Goal: Task Accomplishment & Management: Use online tool/utility

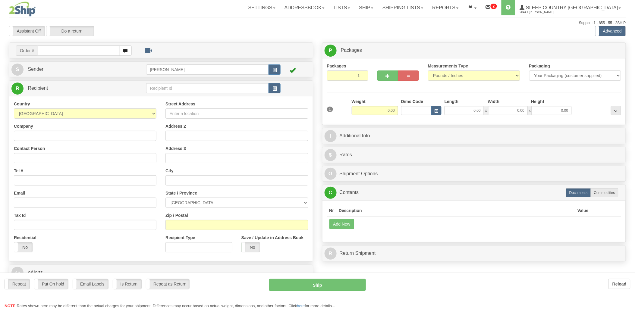
click at [57, 49] on div "Toggle navigation Settings Shipping Preferences Fields Preferences New" at bounding box center [317, 167] width 635 height 334
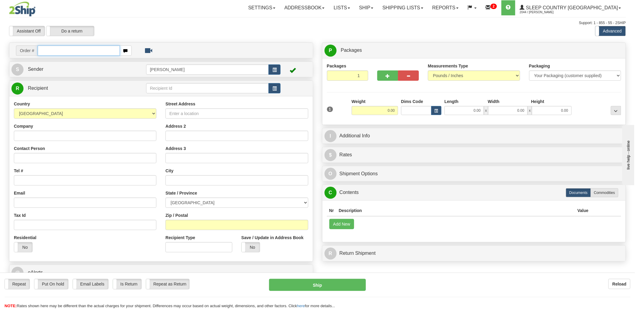
click at [92, 49] on input "text" at bounding box center [79, 51] width 82 height 10
type input "9002i077498"
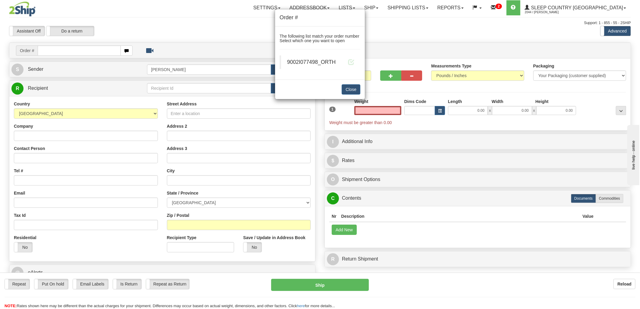
type input "0.00"
click at [343, 64] on div "9002I077498_ORTH" at bounding box center [320, 62] width 67 height 8
click at [353, 59] on span at bounding box center [351, 62] width 6 height 6
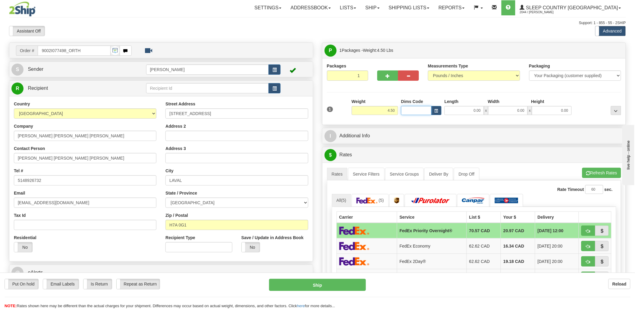
click at [416, 112] on input "Dims Code" at bounding box center [416, 110] width 30 height 9
type input "bte"
click button "Delete" at bounding box center [0, 0] width 0 height 0
type input "15.00"
type input "5.00"
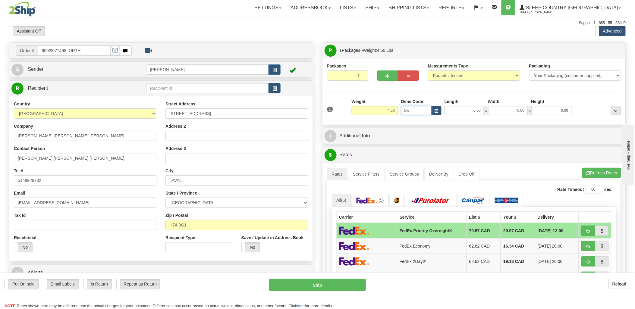
type input "25.00"
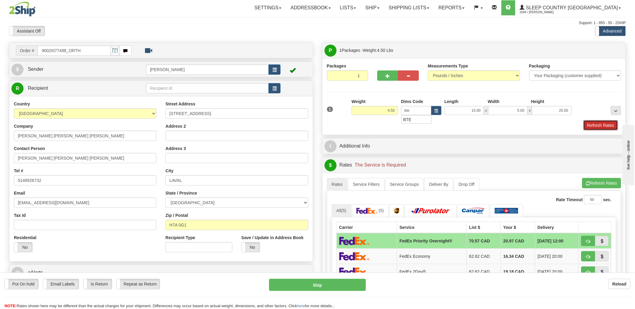
click at [591, 124] on button "Refresh Rates" at bounding box center [601, 125] width 35 height 10
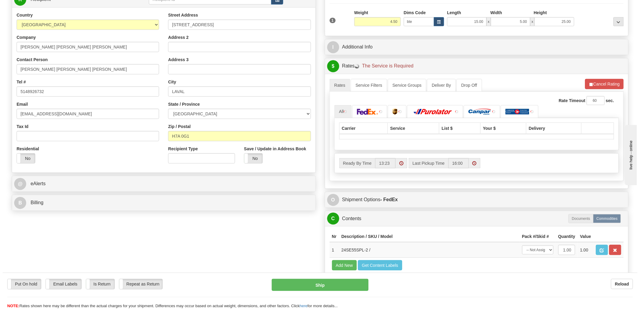
scroll to position [100, 0]
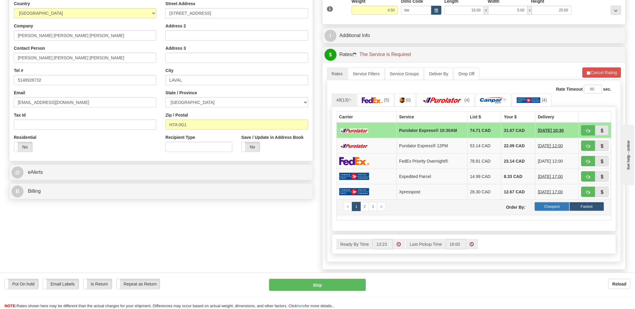
click at [560, 210] on label "Cheapest" at bounding box center [552, 206] width 35 height 9
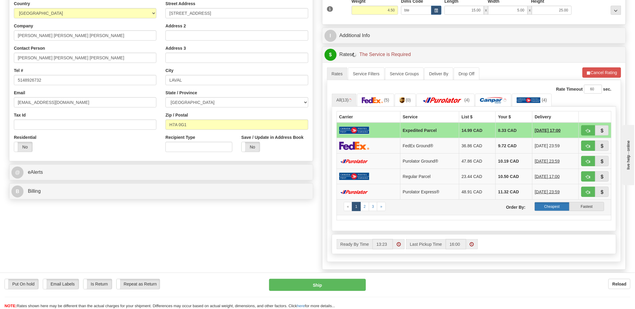
click at [559, 210] on label "Cheapest" at bounding box center [552, 206] width 35 height 9
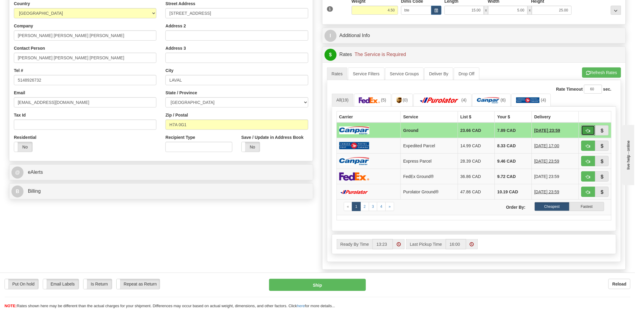
click at [590, 131] on span "button" at bounding box center [588, 131] width 4 height 4
type input "1"
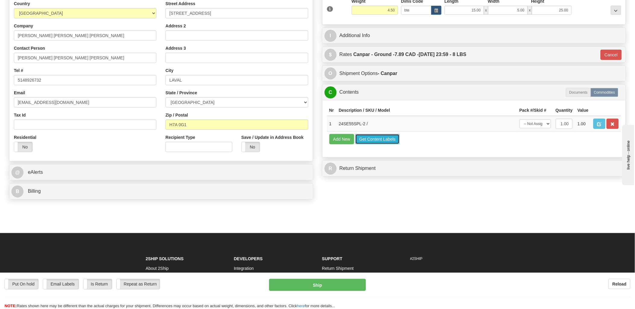
click at [380, 144] on button "Get Content Labels" at bounding box center [377, 139] width 44 height 10
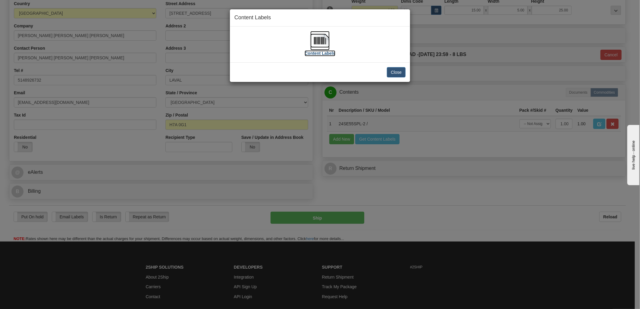
click at [329, 41] on img at bounding box center [319, 40] width 19 height 19
click at [402, 72] on button "Close" at bounding box center [396, 72] width 19 height 10
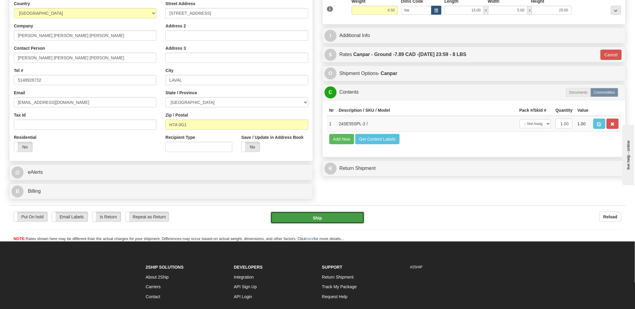
click at [319, 221] on button "Ship" at bounding box center [318, 218] width 94 height 12
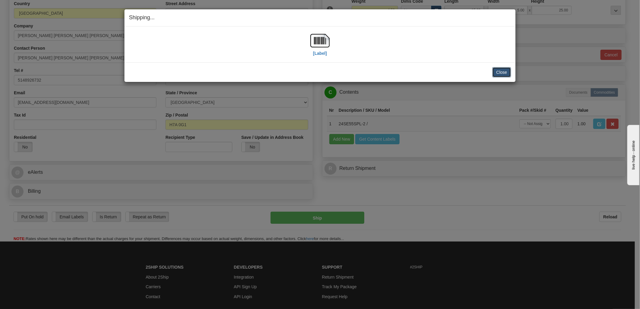
click at [505, 75] on button "Close" at bounding box center [501, 72] width 19 height 10
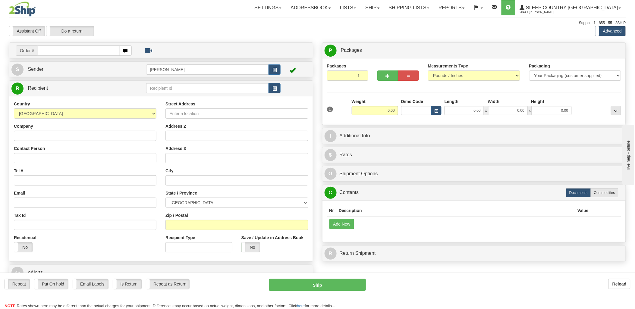
click at [92, 54] on input "text" at bounding box center [79, 51] width 82 height 10
type input "9000i077515"
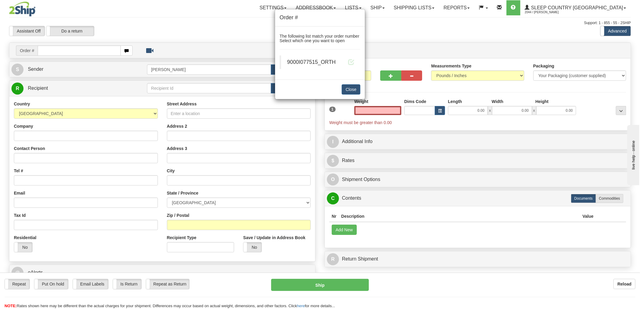
type input "0.00"
click at [354, 64] on blockquote "9000I077515_ORTH" at bounding box center [320, 62] width 81 height 14
click at [353, 63] on span at bounding box center [351, 62] width 6 height 6
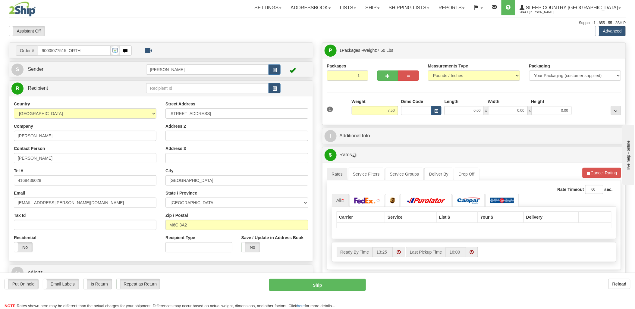
click at [416, 112] on div "Toggle navigation Settings Shipping Preferences Fields Preferences New" at bounding box center [317, 213] width 635 height 426
click at [416, 112] on input "Dims Code" at bounding box center [416, 110] width 30 height 9
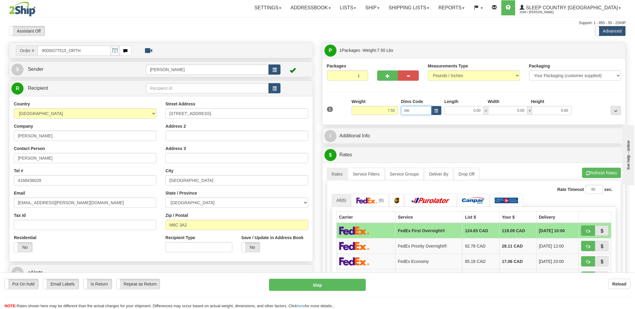
type input "bte"
click button "Delete" at bounding box center [0, 0] width 0 height 0
type input "15.00"
type input "5.00"
type input "25.00"
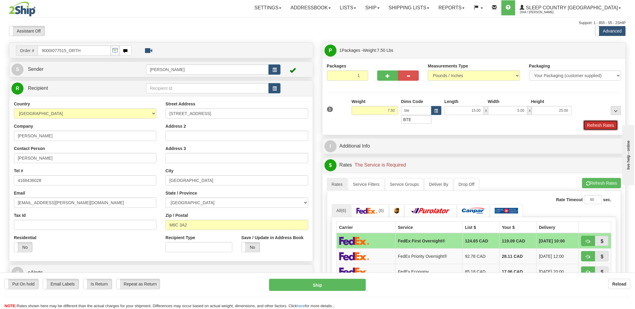
click at [605, 126] on button "Refresh Rates" at bounding box center [601, 125] width 35 height 10
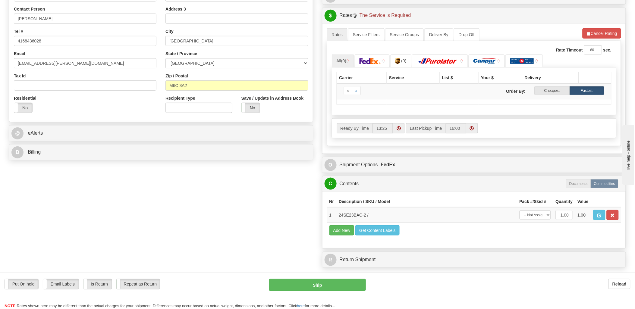
scroll to position [167, 0]
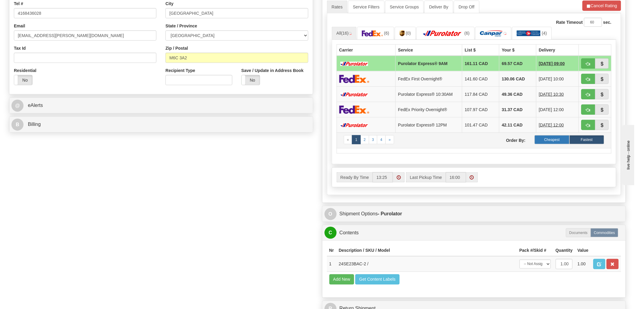
click at [550, 139] on label "Cheapest" at bounding box center [552, 139] width 35 height 9
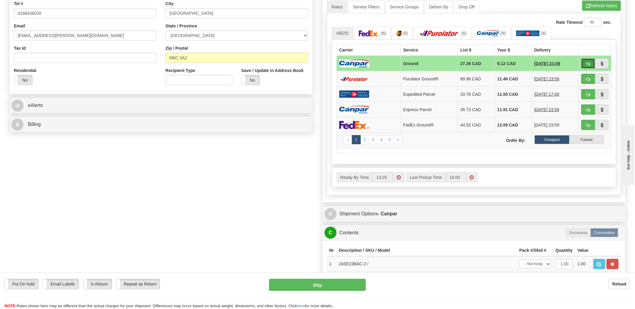
click at [586, 60] on button "button" at bounding box center [588, 63] width 14 height 10
type input "1"
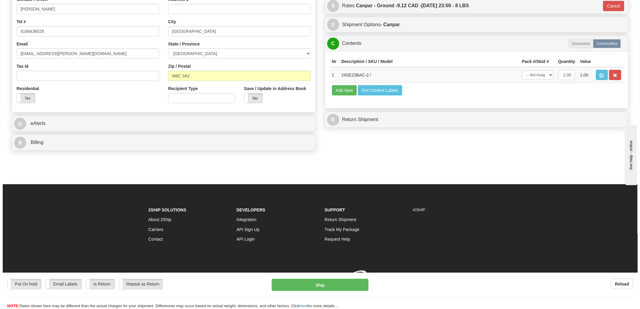
scroll to position [159, 0]
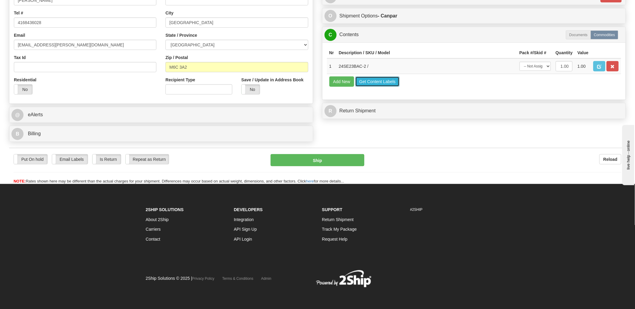
click at [384, 87] on button "Get Content Labels" at bounding box center [377, 82] width 44 height 10
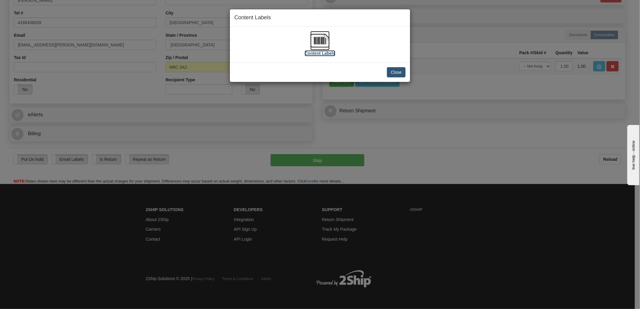
click at [328, 41] on img at bounding box center [319, 40] width 19 height 19
click at [315, 39] on img at bounding box center [319, 40] width 19 height 19
click at [391, 71] on button "Close" at bounding box center [396, 72] width 19 height 10
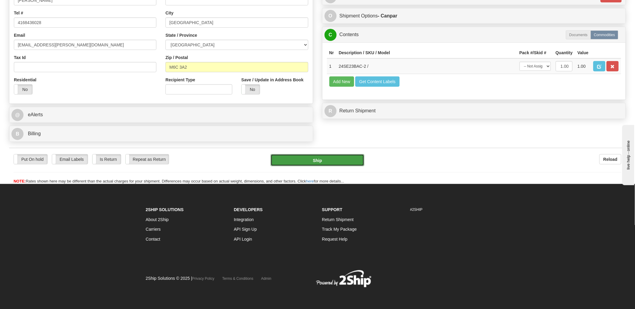
click at [290, 161] on button "Ship" at bounding box center [318, 160] width 94 height 12
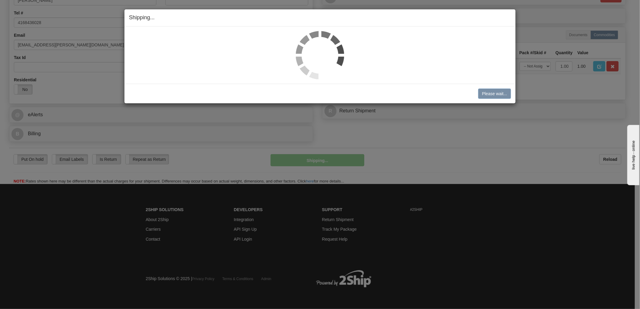
click at [530, 116] on div "Shipping... Your SHIPMENT will EXPIRE in Please wait... Cancel Cancel Shipment …" at bounding box center [320, 154] width 640 height 309
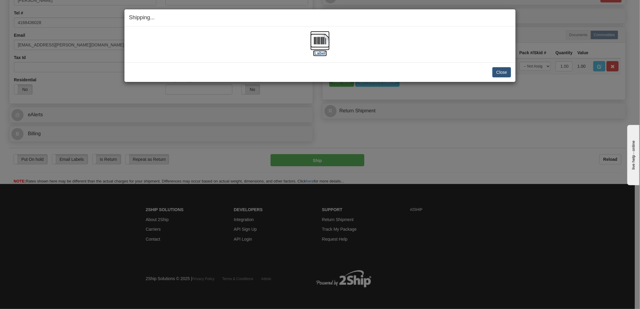
click at [324, 39] on img at bounding box center [319, 40] width 19 height 19
click at [402, 37] on div "[Label]" at bounding box center [320, 44] width 382 height 27
click at [498, 71] on button "Close" at bounding box center [501, 72] width 19 height 10
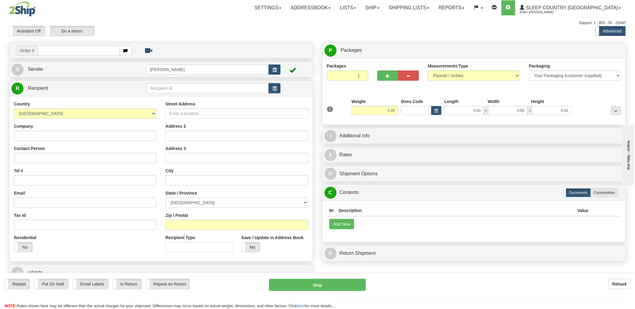
click at [71, 48] on input "text" at bounding box center [79, 51] width 82 height 10
type input "9000i"
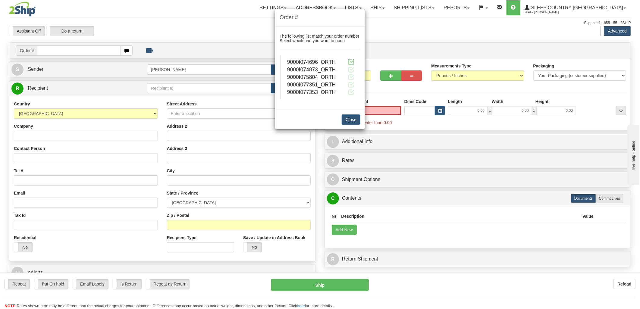
type input "0.00"
click at [348, 62] on span at bounding box center [351, 62] width 6 height 6
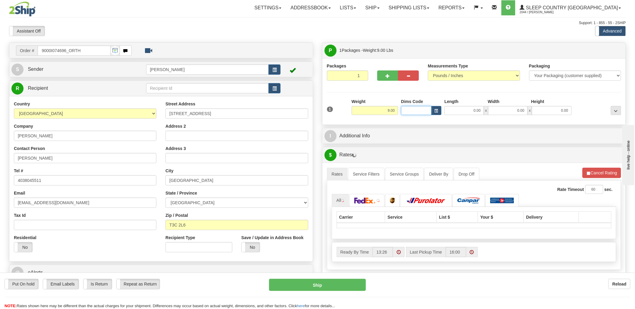
click at [412, 112] on input "Dims Code" at bounding box center [416, 110] width 30 height 9
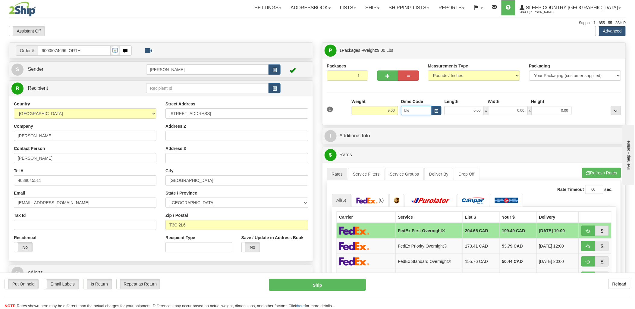
type input "bte"
click button "Delete" at bounding box center [0, 0] width 0 height 0
type input "15.00"
type input "5.00"
type input "25.00"
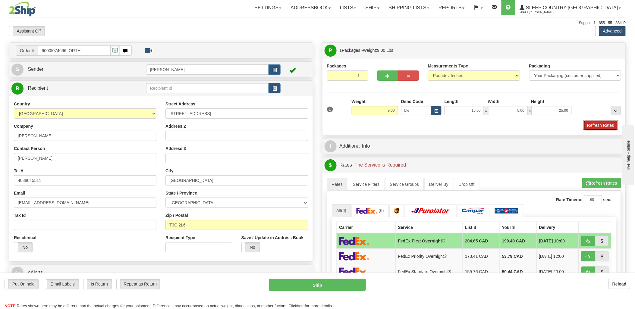
click at [611, 123] on button "Refresh Rates" at bounding box center [601, 125] width 35 height 10
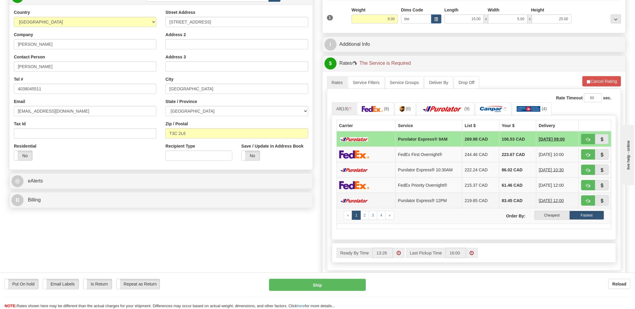
scroll to position [100, 0]
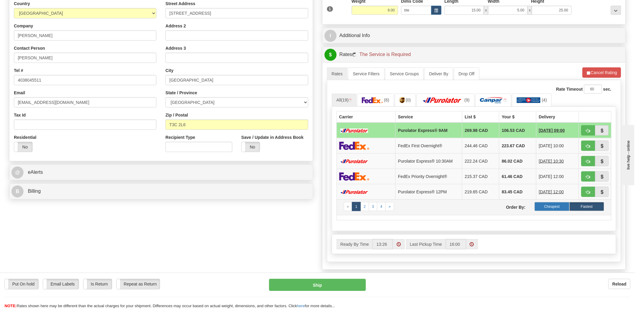
click at [556, 208] on label "Cheapest" at bounding box center [552, 206] width 35 height 9
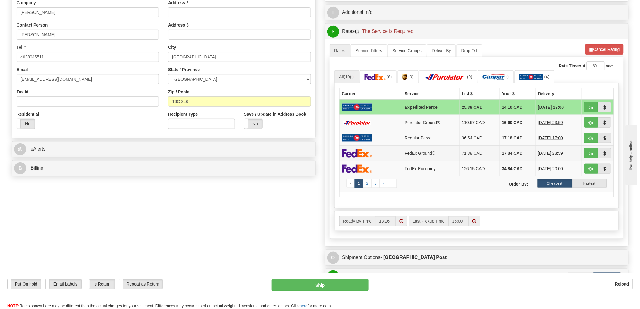
scroll to position [134, 0]
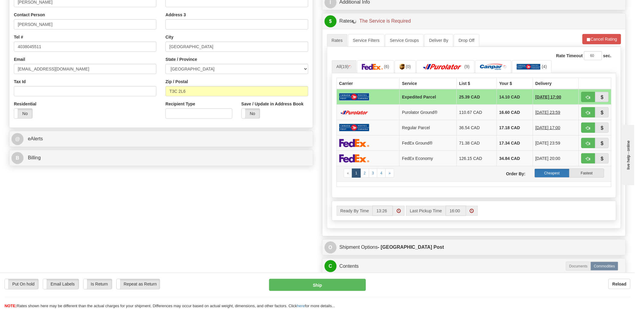
click at [547, 172] on label "Cheapest" at bounding box center [552, 173] width 35 height 9
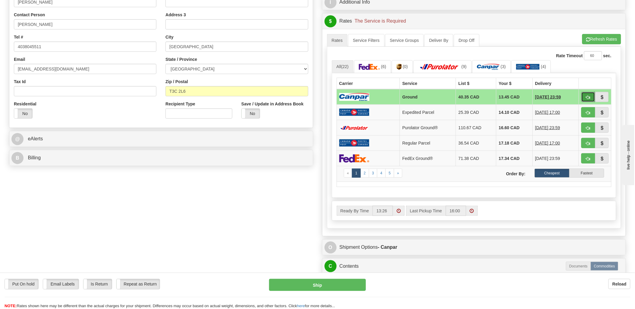
click at [593, 94] on button "button" at bounding box center [588, 97] width 14 height 10
type input "1"
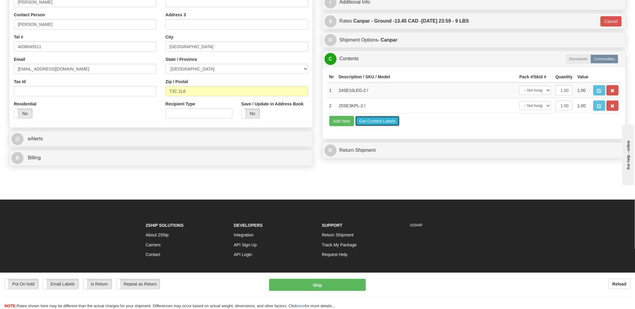
click at [380, 126] on button "Get Content Labels" at bounding box center [377, 121] width 44 height 10
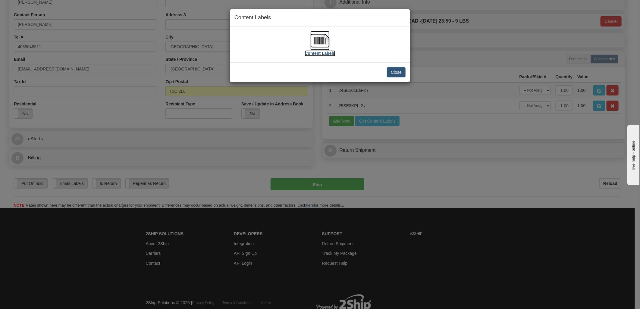
click at [315, 41] on img at bounding box center [319, 40] width 19 height 19
click at [394, 74] on button "Close" at bounding box center [396, 72] width 19 height 10
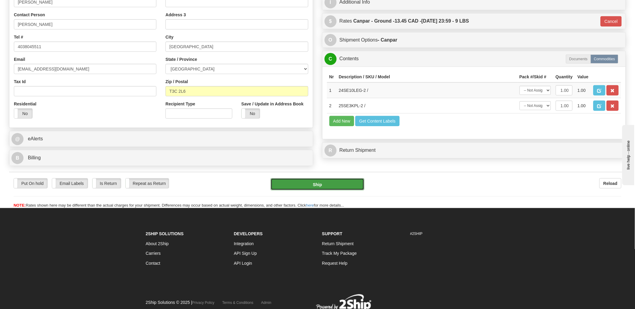
click at [321, 190] on button "Ship" at bounding box center [318, 184] width 94 height 12
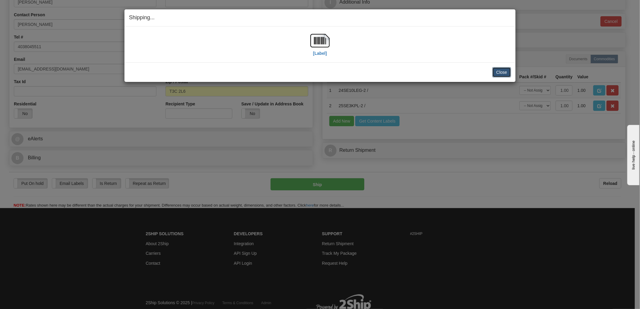
click at [503, 68] on button "Close" at bounding box center [501, 72] width 19 height 10
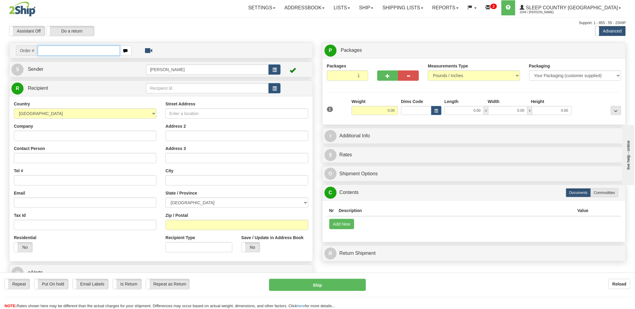
click at [52, 52] on input "text" at bounding box center [79, 51] width 82 height 10
type input "9000i"
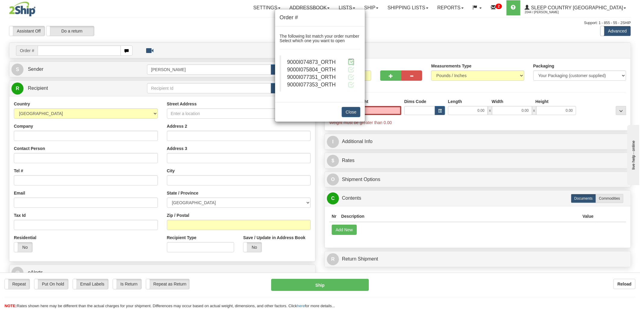
type input "0.00"
click at [350, 62] on span at bounding box center [351, 62] width 6 height 6
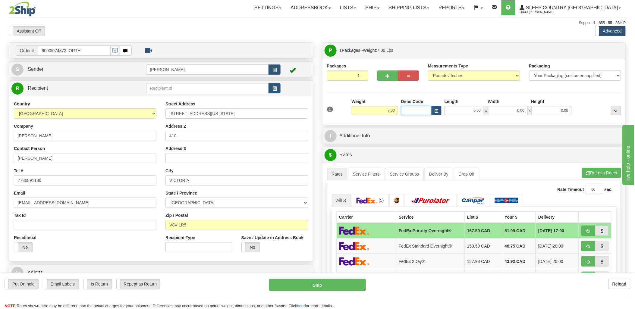
click at [418, 109] on input "Dims Code" at bounding box center [416, 110] width 30 height 9
type input "bte"
click button "Delete" at bounding box center [0, 0] width 0 height 0
type input "15.00"
type input "5.00"
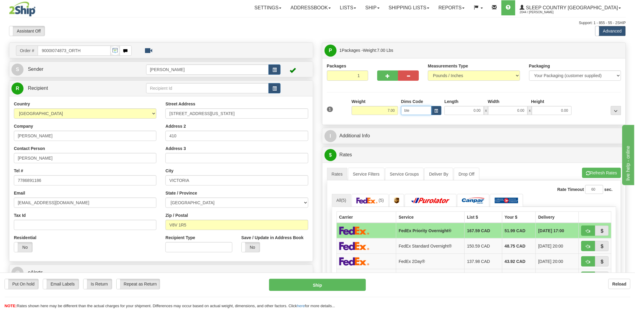
type input "25.00"
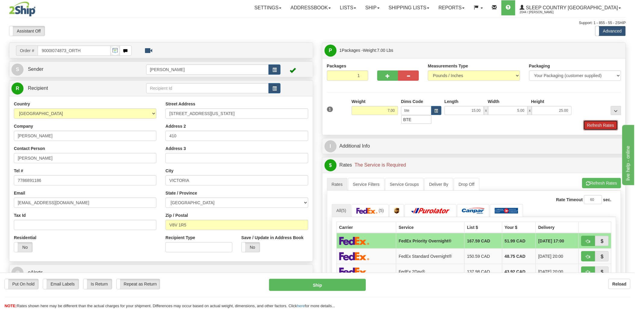
click at [597, 121] on button "Refresh Rates" at bounding box center [601, 125] width 35 height 10
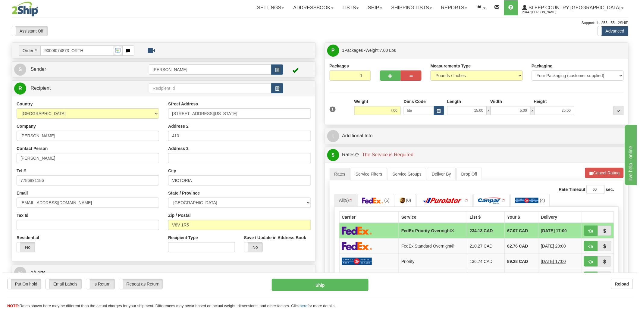
scroll to position [100, 0]
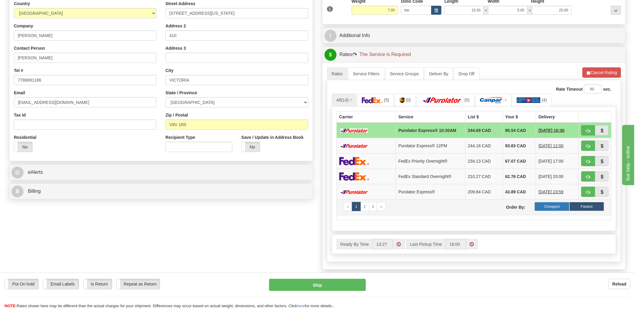
click at [563, 206] on label "Cheapest" at bounding box center [552, 206] width 35 height 9
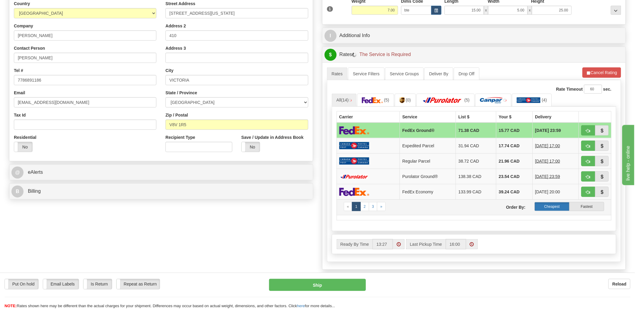
click at [563, 209] on label "Cheapest" at bounding box center [552, 206] width 35 height 9
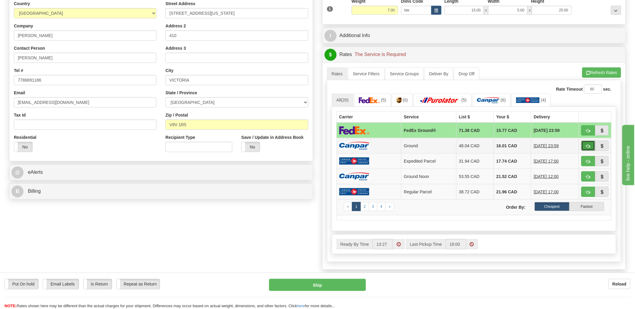
click at [585, 148] on button "button" at bounding box center [588, 146] width 14 height 10
type input "1"
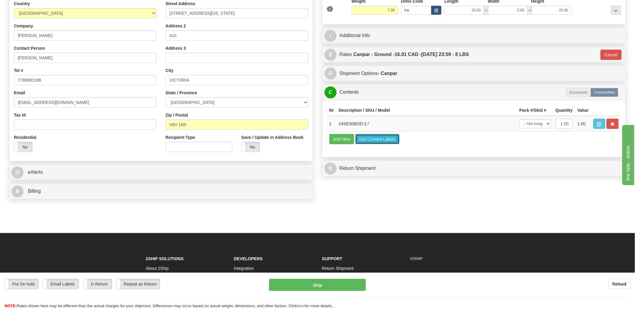
click at [376, 144] on button "Get Content Labels" at bounding box center [377, 139] width 44 height 10
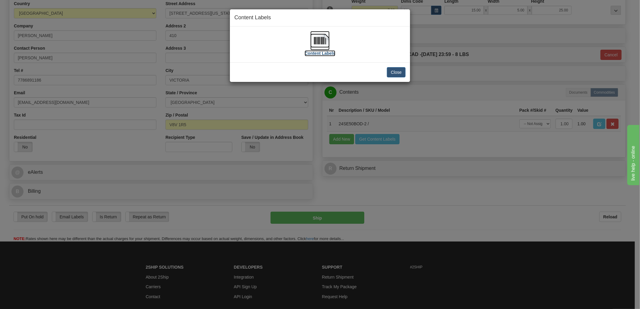
click at [320, 37] on img at bounding box center [319, 40] width 19 height 19
click at [321, 41] on img at bounding box center [319, 40] width 19 height 19
click at [395, 75] on button "Close" at bounding box center [396, 72] width 19 height 10
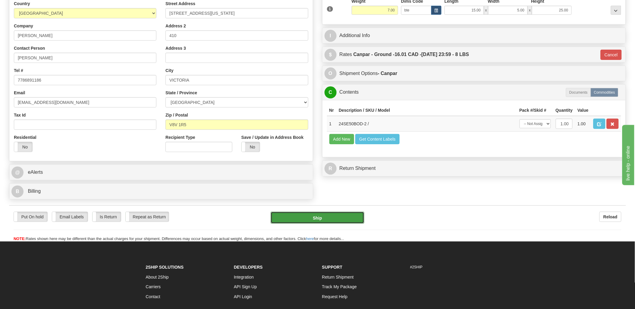
click at [339, 221] on button "Ship" at bounding box center [318, 218] width 94 height 12
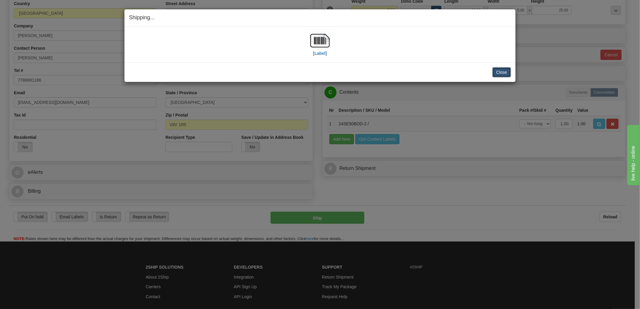
click at [507, 68] on button "Close" at bounding box center [501, 72] width 19 height 10
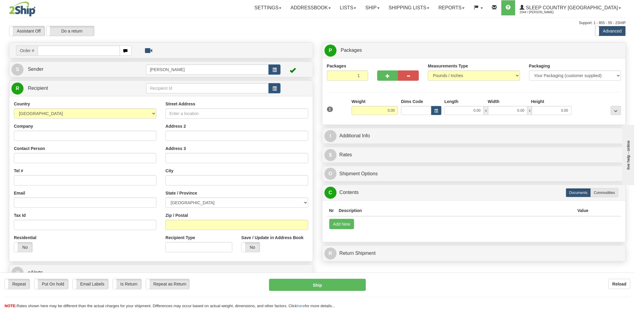
click at [108, 49] on input "text" at bounding box center [79, 51] width 82 height 10
type input "9000i"
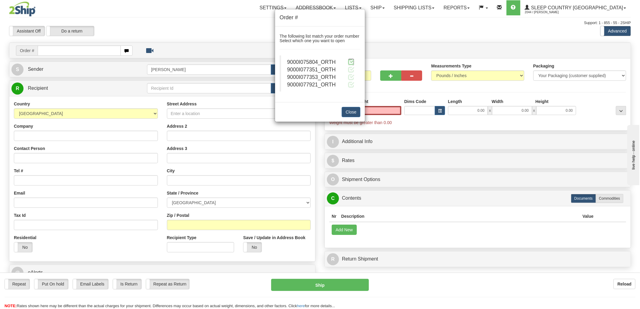
type input "0.00"
click at [353, 62] on span at bounding box center [351, 62] width 6 height 6
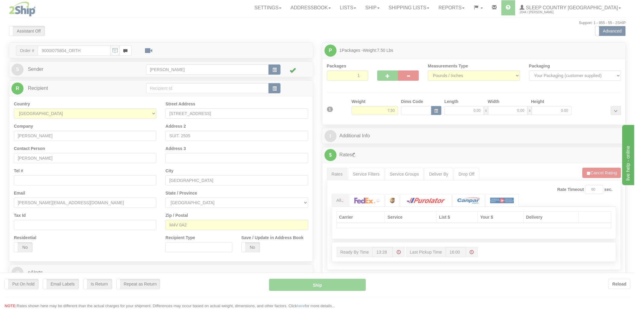
click at [411, 110] on div at bounding box center [317, 154] width 635 height 309
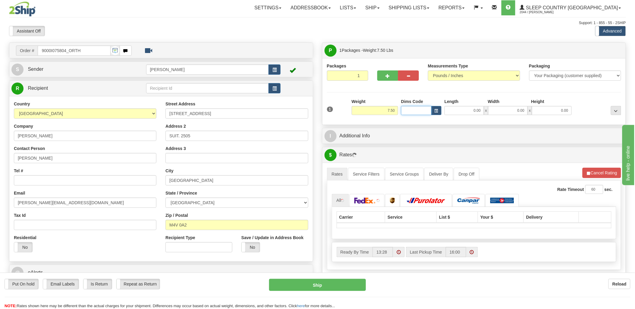
click at [407, 111] on input "Dims Code" at bounding box center [416, 110] width 30 height 9
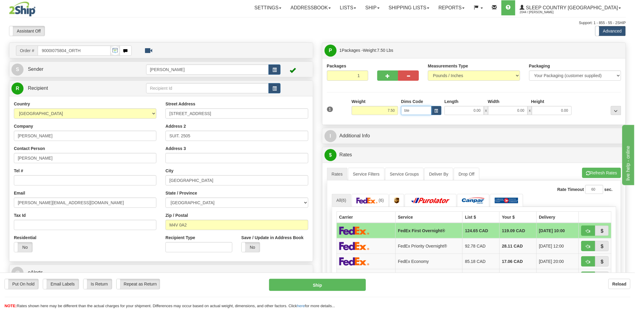
type input "bte"
click button "Delete" at bounding box center [0, 0] width 0 height 0
type input "15.00"
type input "5.00"
type input "25.00"
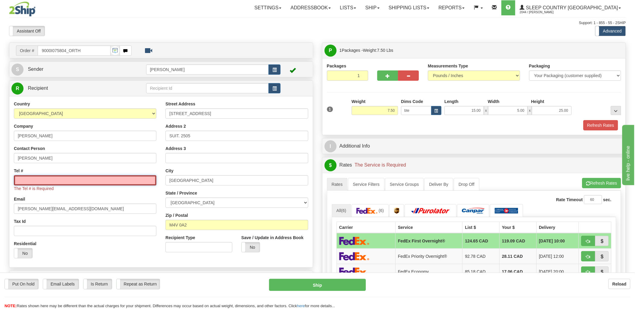
click at [92, 181] on input "Tel #" at bounding box center [85, 180] width 143 height 10
click at [31, 177] on input "Tel #" at bounding box center [85, 180] width 143 height 10
paste input "[PHONE_NUMBER]"
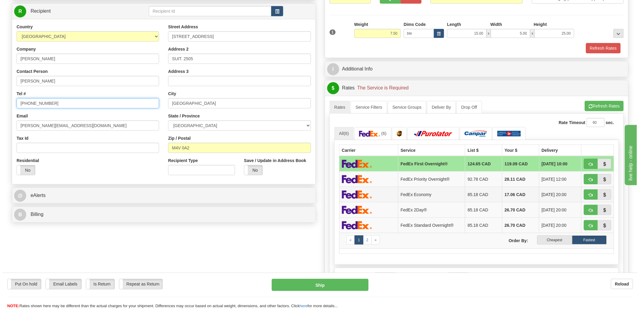
scroll to position [100, 0]
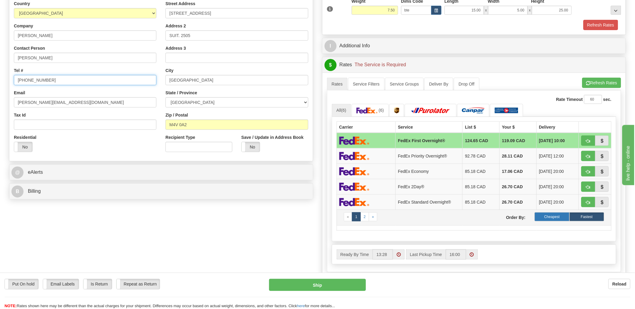
type input "[PHONE_NUMBER]"
click at [558, 216] on label "Cheapest" at bounding box center [552, 216] width 35 height 9
click at [549, 219] on label "Cheapest" at bounding box center [552, 216] width 35 height 9
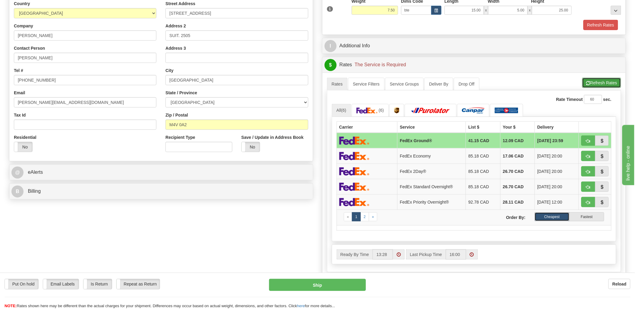
click at [601, 80] on button "Refresh Rates" at bounding box center [601, 83] width 39 height 10
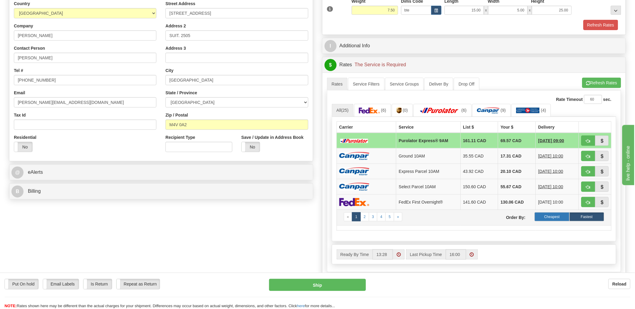
click at [551, 220] on label "Cheapest" at bounding box center [552, 216] width 35 height 9
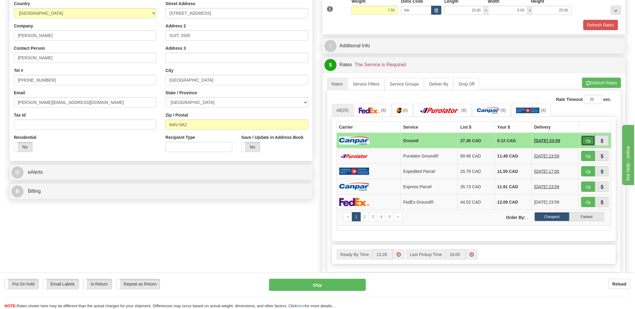
click at [591, 141] on button "button" at bounding box center [588, 141] width 14 height 10
type input "1"
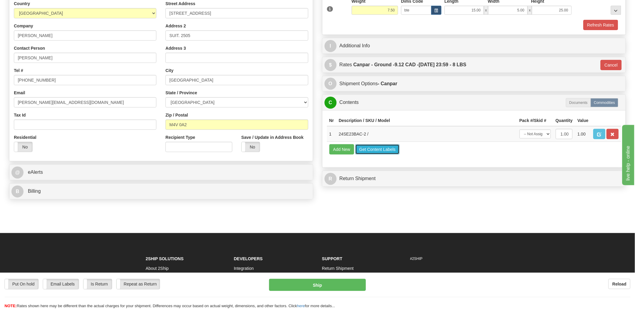
click at [375, 155] on button "Get Content Labels" at bounding box center [377, 149] width 44 height 10
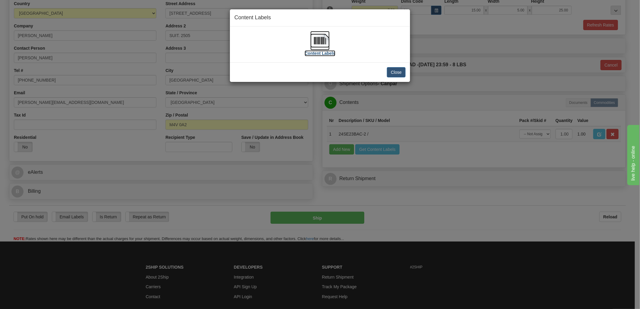
click at [315, 41] on img at bounding box center [319, 40] width 19 height 19
click at [396, 69] on button "Close" at bounding box center [396, 72] width 19 height 10
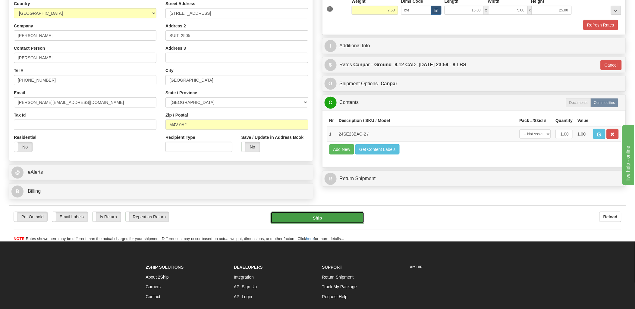
click at [329, 219] on button "Ship" at bounding box center [318, 218] width 94 height 12
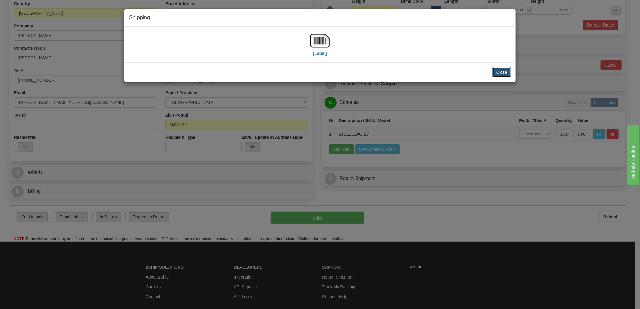
click at [507, 72] on button "Close" at bounding box center [501, 72] width 19 height 10
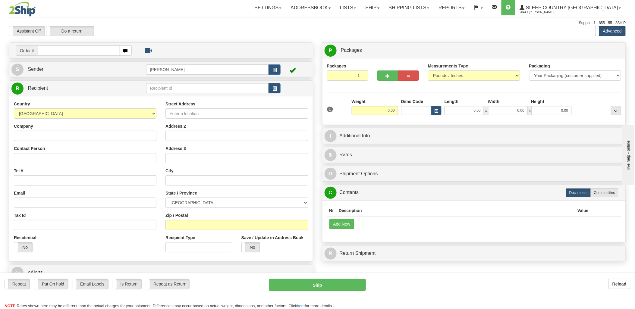
click at [57, 54] on input "text" at bounding box center [79, 51] width 82 height 10
type input "9007i"
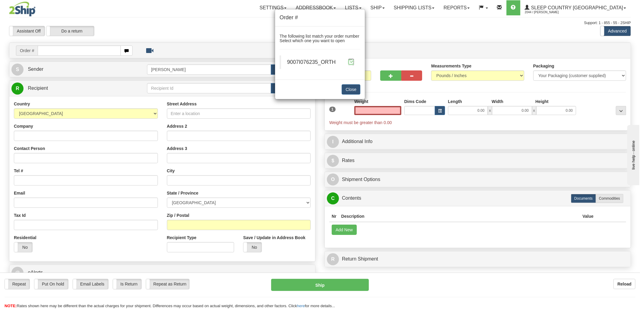
type input "0.00"
click at [354, 61] on span at bounding box center [351, 62] width 6 height 6
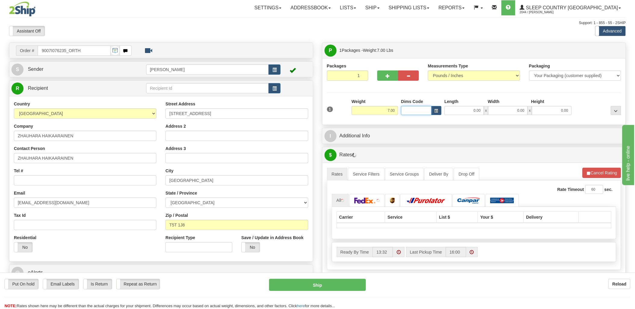
click at [405, 109] on input "Dims Code" at bounding box center [416, 110] width 30 height 9
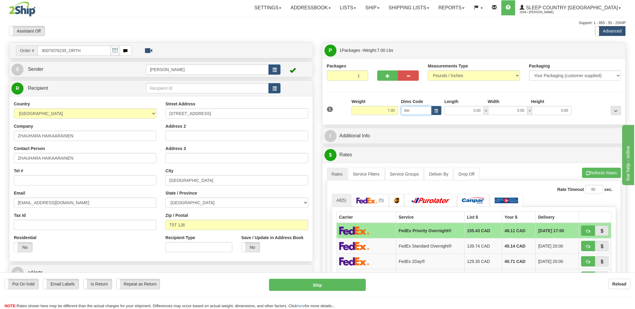
type input "bte"
click button "Delete" at bounding box center [0, 0] width 0 height 0
type input "15.00"
type input "5.00"
type input "25.00"
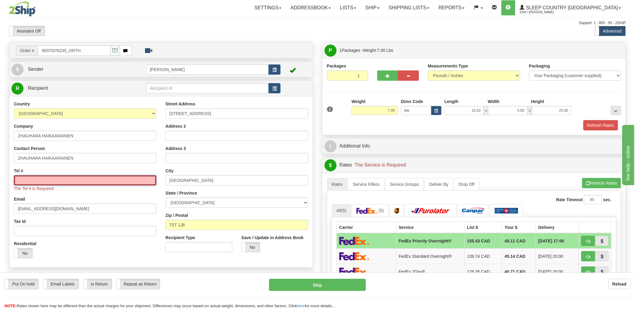
click at [38, 182] on input "Tel #" at bounding box center [85, 180] width 143 height 10
paste input "289-748-0206"
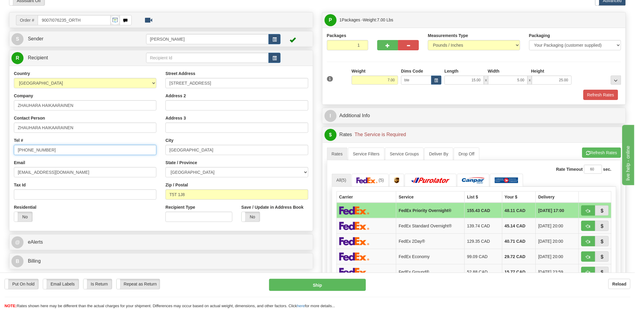
scroll to position [67, 0]
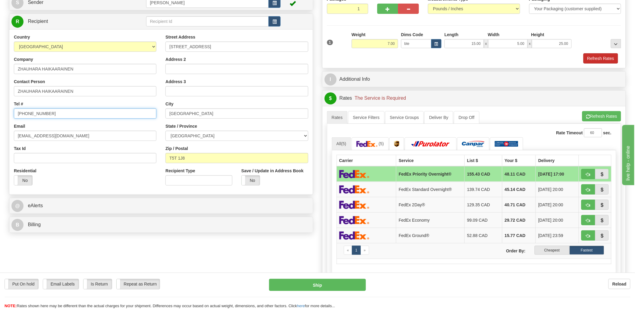
type input "289-748-0206"
click at [611, 55] on button "Refresh Rates" at bounding box center [601, 58] width 35 height 10
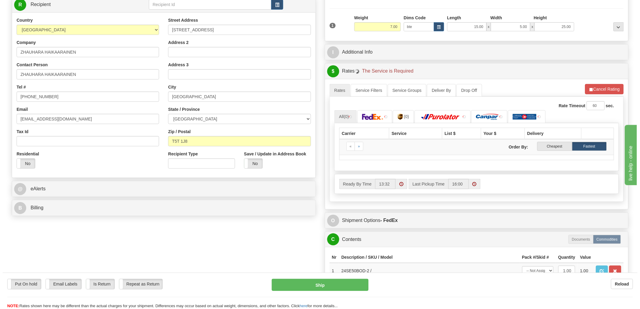
scroll to position [100, 0]
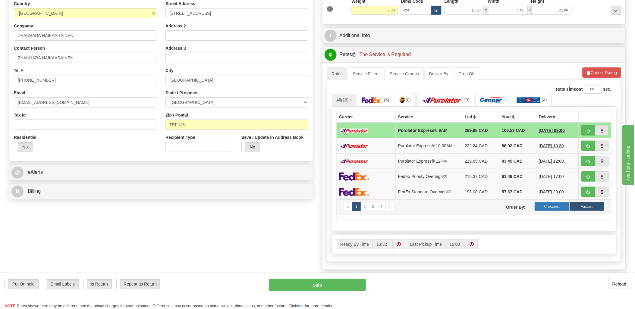
click at [556, 206] on label "Cheapest" at bounding box center [552, 206] width 35 height 9
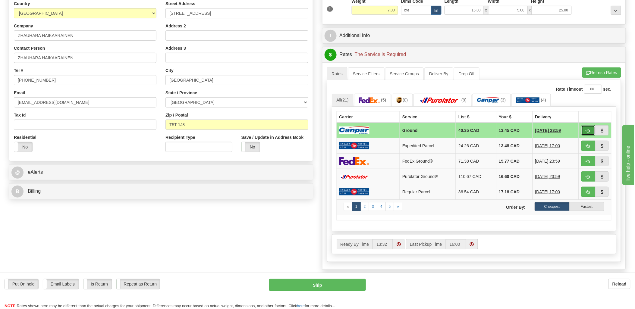
click at [588, 131] on span "button" at bounding box center [588, 131] width 4 height 4
type input "1"
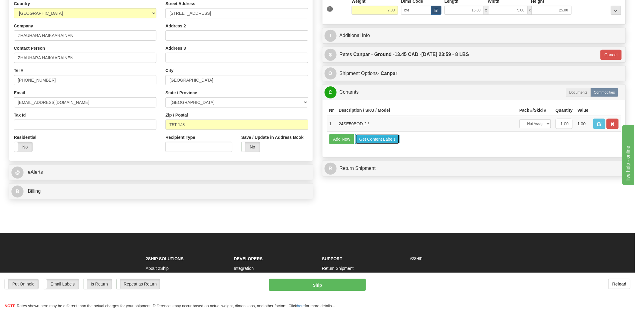
click at [364, 144] on button "Get Content Labels" at bounding box center [377, 139] width 44 height 10
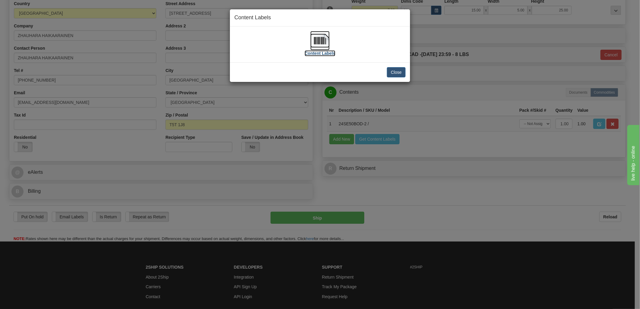
click at [322, 43] on img at bounding box center [319, 40] width 19 height 19
click at [402, 71] on button "Close" at bounding box center [396, 72] width 19 height 10
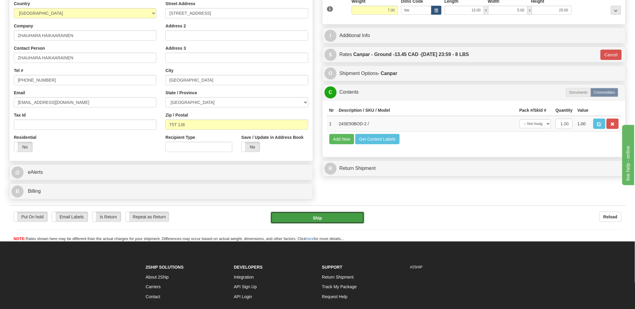
click at [333, 221] on button "Ship" at bounding box center [318, 218] width 94 height 12
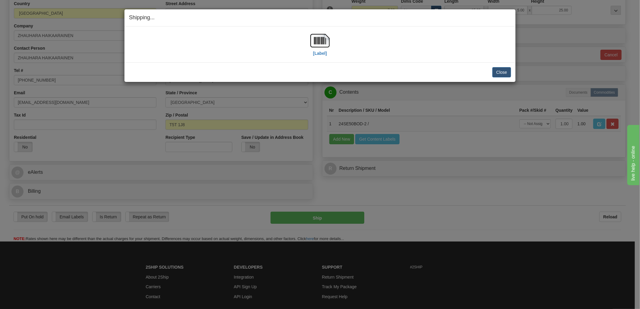
click at [515, 72] on div "Shipping... Your SHIPMENT will EXPIRE in [Label] IMPORTANT NOTICE Embassy / Con…" at bounding box center [320, 154] width 640 height 309
click at [509, 74] on button "Close" at bounding box center [501, 72] width 19 height 10
click at [503, 73] on button "Close" at bounding box center [501, 72] width 19 height 10
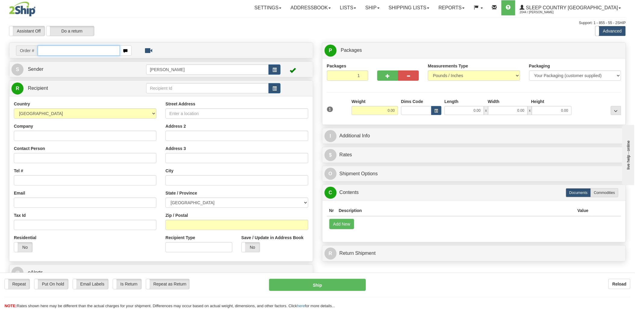
click at [83, 49] on input "text" at bounding box center [79, 51] width 82 height 10
type input "9000i"
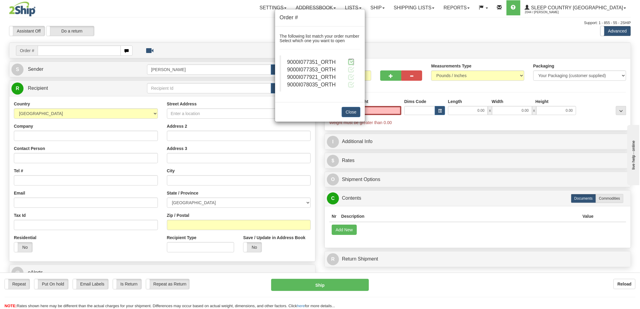
type input "0.00"
click at [349, 61] on span at bounding box center [351, 62] width 6 height 6
click at [351, 62] on span at bounding box center [351, 62] width 6 height 6
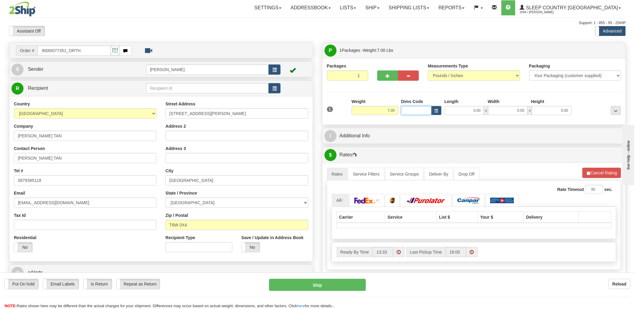
click at [411, 109] on input "Dims Code" at bounding box center [416, 110] width 30 height 9
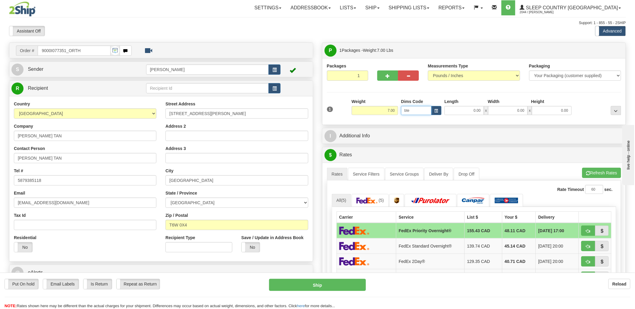
type input "bte"
click button "Delete" at bounding box center [0, 0] width 0 height 0
type input "15.00"
type input "5.00"
type input "25.00"
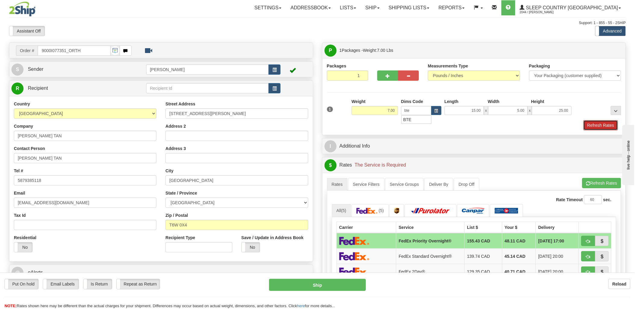
click at [597, 128] on button "Refresh Rates" at bounding box center [601, 125] width 35 height 10
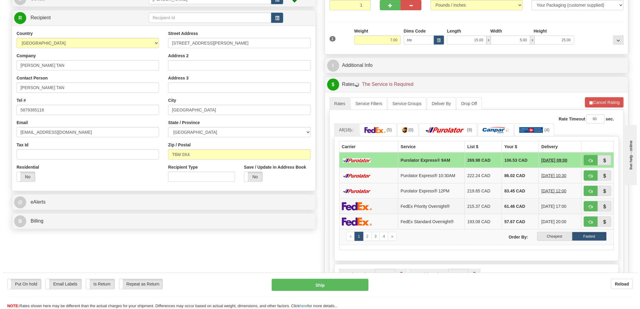
scroll to position [134, 0]
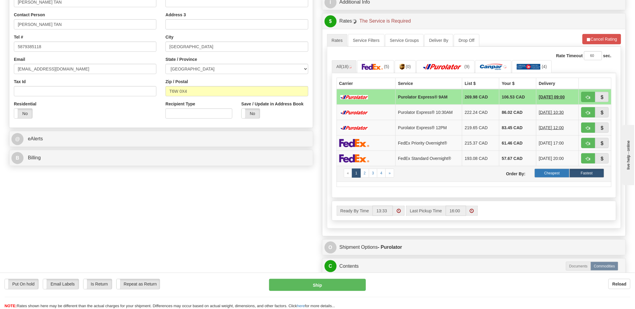
click at [563, 172] on label "Cheapest" at bounding box center [552, 173] width 35 height 9
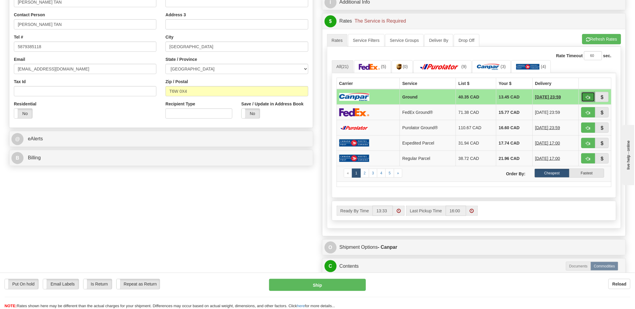
click at [587, 99] on span "button" at bounding box center [588, 98] width 4 height 4
type input "1"
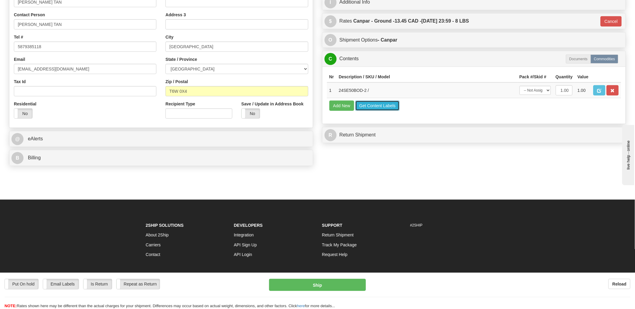
click at [373, 111] on button "Get Content Labels" at bounding box center [377, 106] width 44 height 10
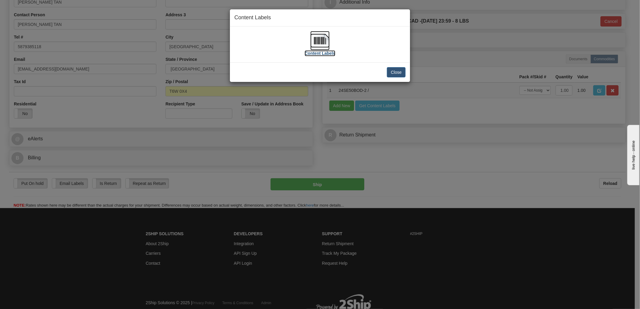
click at [320, 45] on img at bounding box center [319, 40] width 19 height 19
click at [394, 70] on button "Close" at bounding box center [396, 72] width 19 height 10
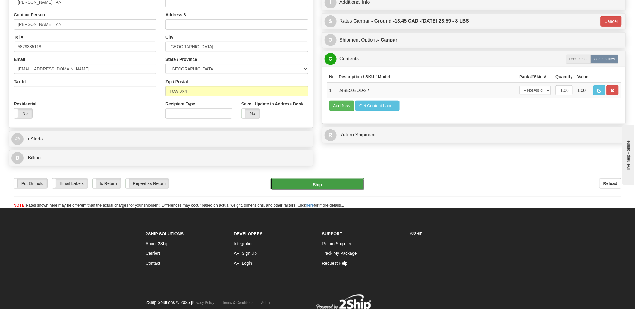
click at [306, 182] on button "Ship" at bounding box center [318, 184] width 94 height 12
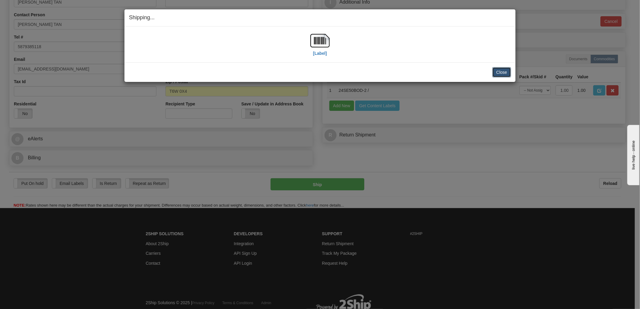
click at [496, 71] on button "Close" at bounding box center [501, 72] width 19 height 10
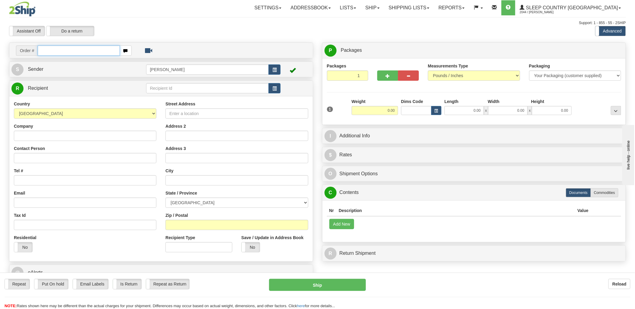
drag, startPoint x: 67, startPoint y: 49, endPoint x: 109, endPoint y: 49, distance: 42.2
click at [68, 49] on div "Toggle navigation Settings Shipping Preferences Fields Preferences New" at bounding box center [317, 167] width 635 height 334
click at [107, 50] on input "text" at bounding box center [79, 51] width 82 height 10
type input "9000i"
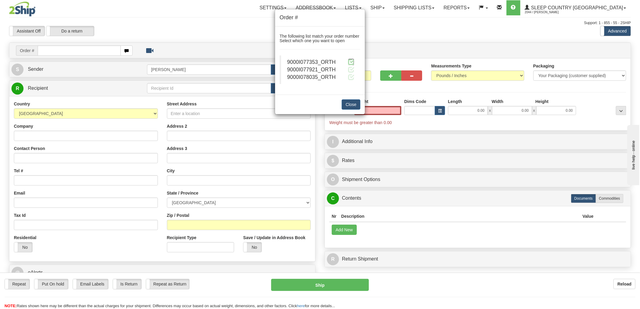
type input "0.00"
click at [353, 62] on span at bounding box center [351, 62] width 6 height 6
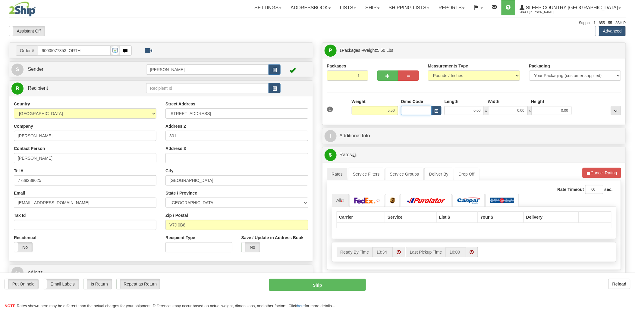
click at [409, 112] on input "Dims Code" at bounding box center [416, 110] width 30 height 9
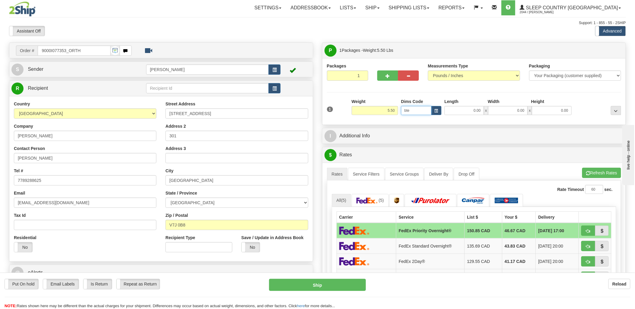
type input "bte"
click button "Delete" at bounding box center [0, 0] width 0 height 0
type input "15.00"
type input "5.00"
type input "25.00"
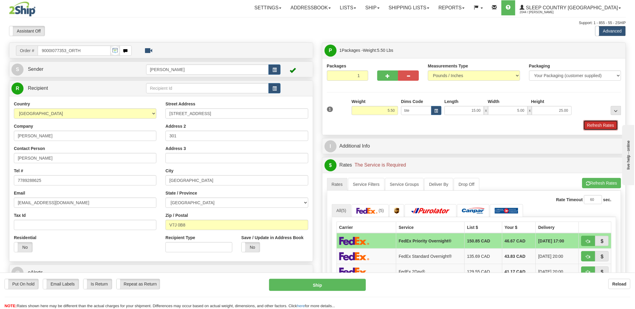
click at [603, 122] on button "Refresh Rates" at bounding box center [601, 125] width 35 height 10
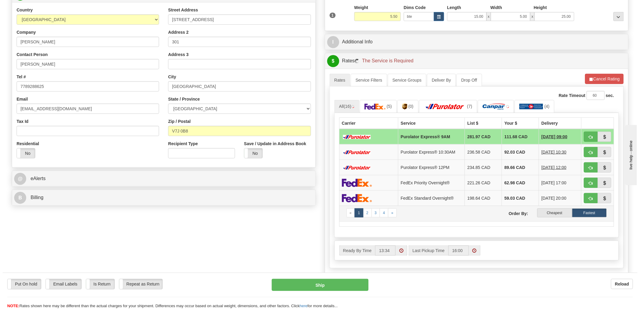
scroll to position [100, 0]
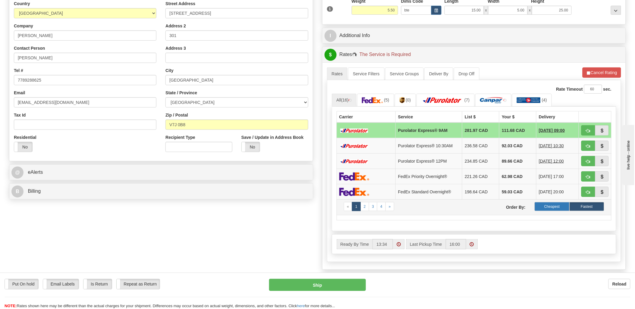
click at [546, 204] on label "Cheapest" at bounding box center [552, 206] width 35 height 9
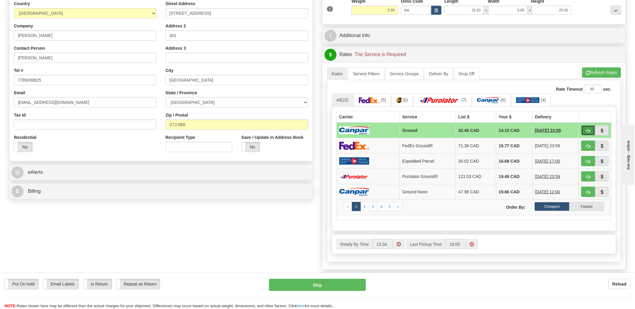
click at [594, 131] on button "button" at bounding box center [588, 130] width 14 height 10
type input "1"
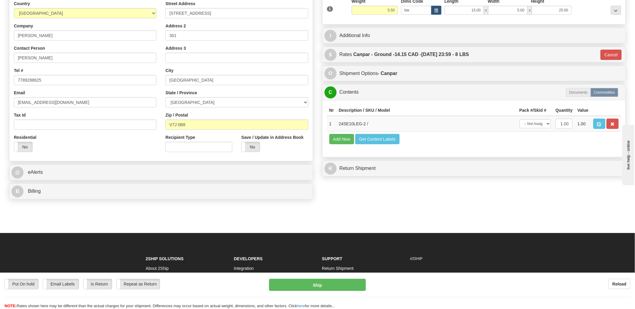
click at [379, 143] on td "Add New Get Content Labels" at bounding box center [474, 139] width 294 height 15
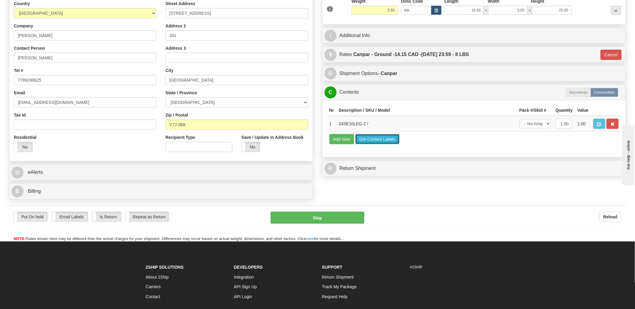
click at [378, 144] on button "Get Content Labels" at bounding box center [377, 139] width 44 height 10
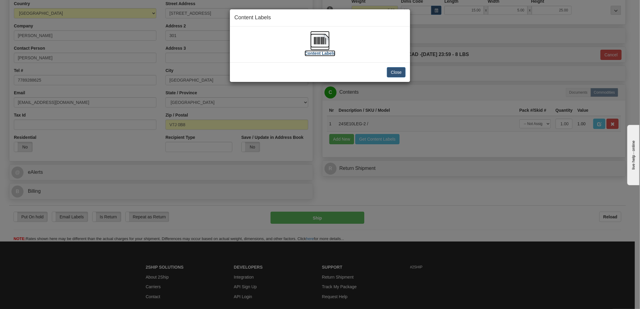
click at [324, 38] on img at bounding box center [319, 40] width 19 height 19
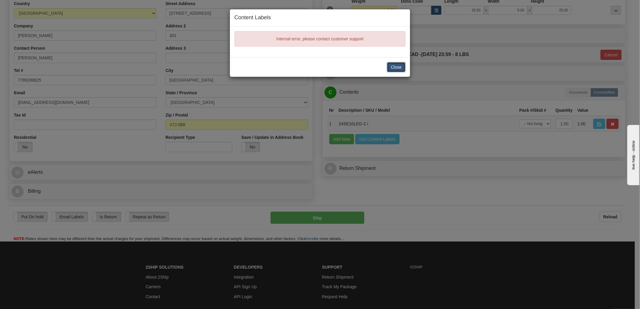
click at [395, 65] on button "Close" at bounding box center [396, 67] width 19 height 10
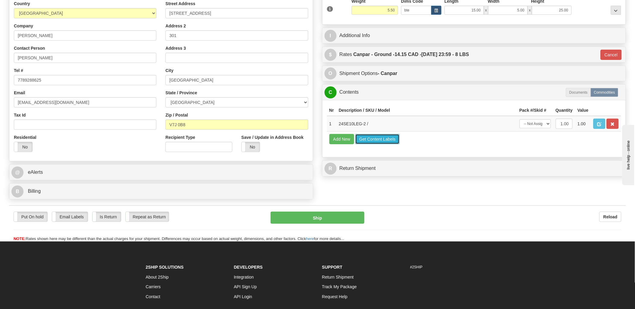
click at [369, 144] on button "Get Content Labels" at bounding box center [377, 139] width 44 height 10
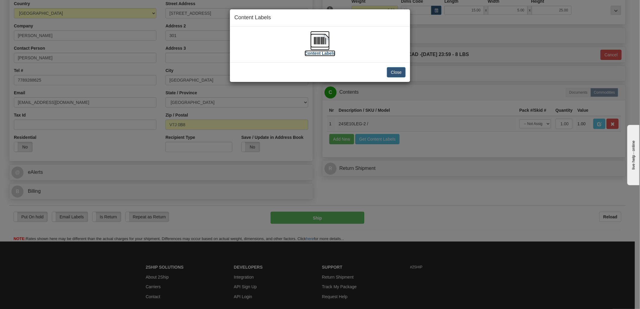
click at [329, 40] on img at bounding box center [319, 40] width 19 height 19
click at [399, 71] on button "Close" at bounding box center [396, 72] width 19 height 10
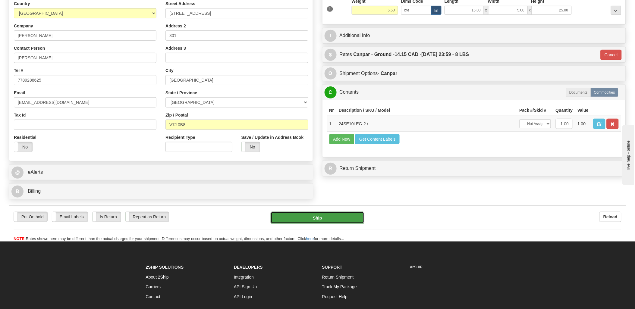
click at [347, 215] on button "Ship" at bounding box center [318, 218] width 94 height 12
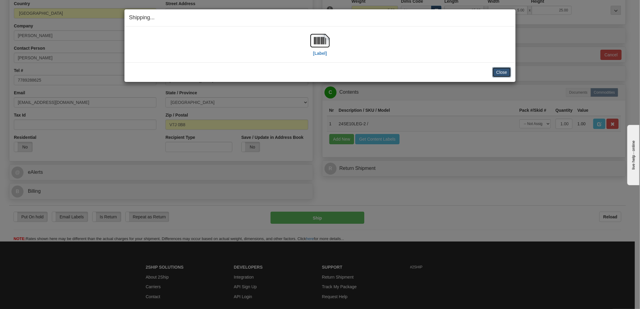
click at [502, 73] on button "Close" at bounding box center [501, 72] width 19 height 10
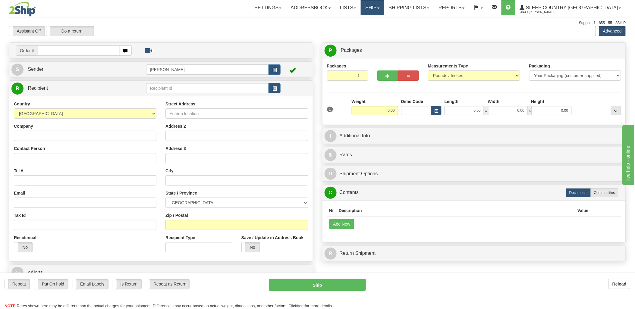
click at [384, 5] on link "Ship" at bounding box center [372, 7] width 23 height 15
click at [384, 20] on link "Ship Screen" at bounding box center [356, 21] width 55 height 8
click at [434, 7] on link "Shipping lists" at bounding box center [409, 7] width 50 height 15
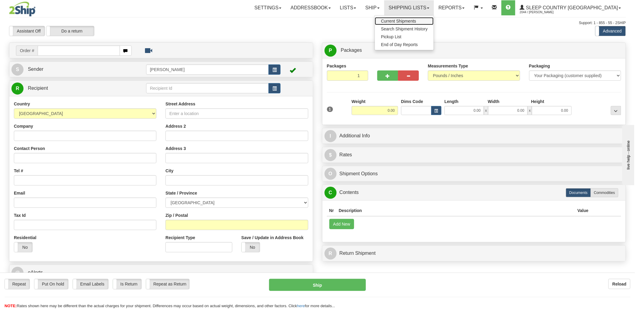
click at [416, 20] on span "Current Shipments" at bounding box center [398, 21] width 35 height 5
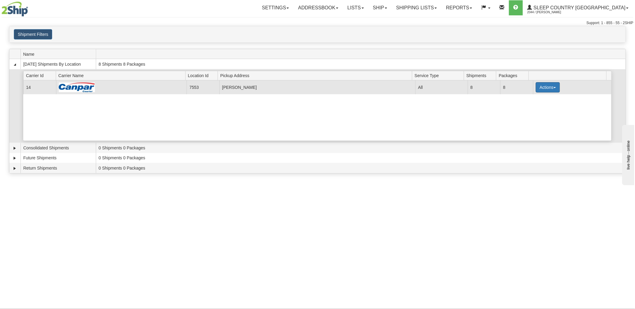
click at [552, 86] on button "Actions" at bounding box center [548, 87] width 24 height 10
click at [531, 132] on link "Print" at bounding box center [535, 130] width 48 height 8
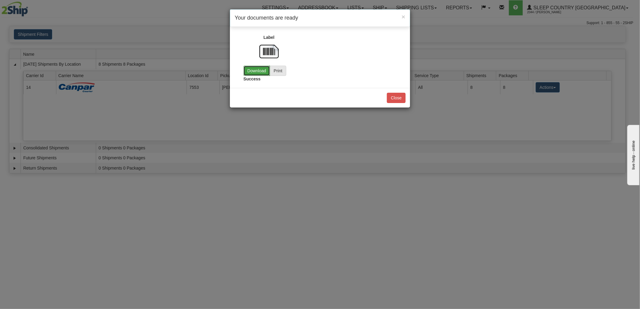
click at [252, 71] on link "Download" at bounding box center [257, 71] width 27 height 10
